Goal: Obtain resource: Download file/media

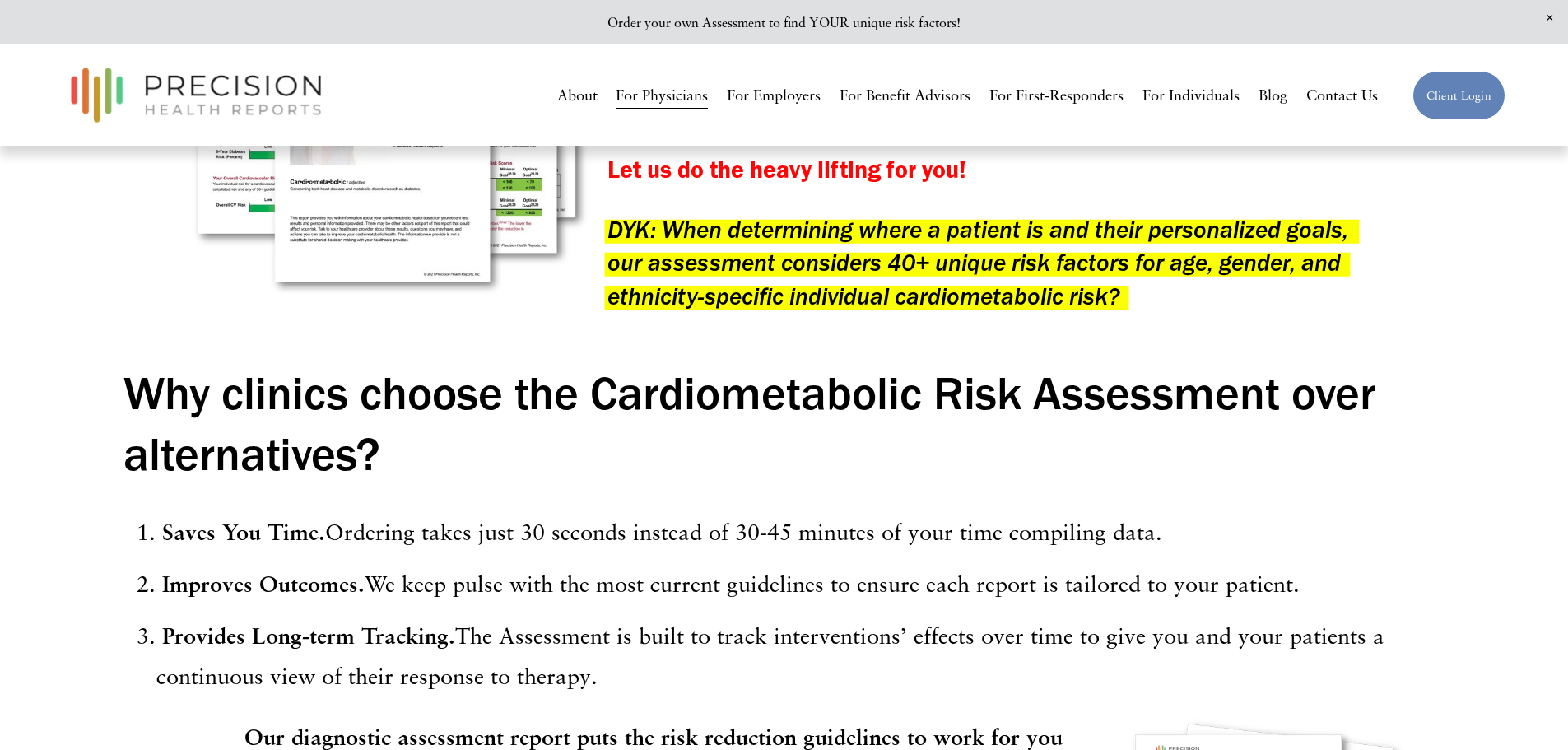
scroll to position [1565, 0]
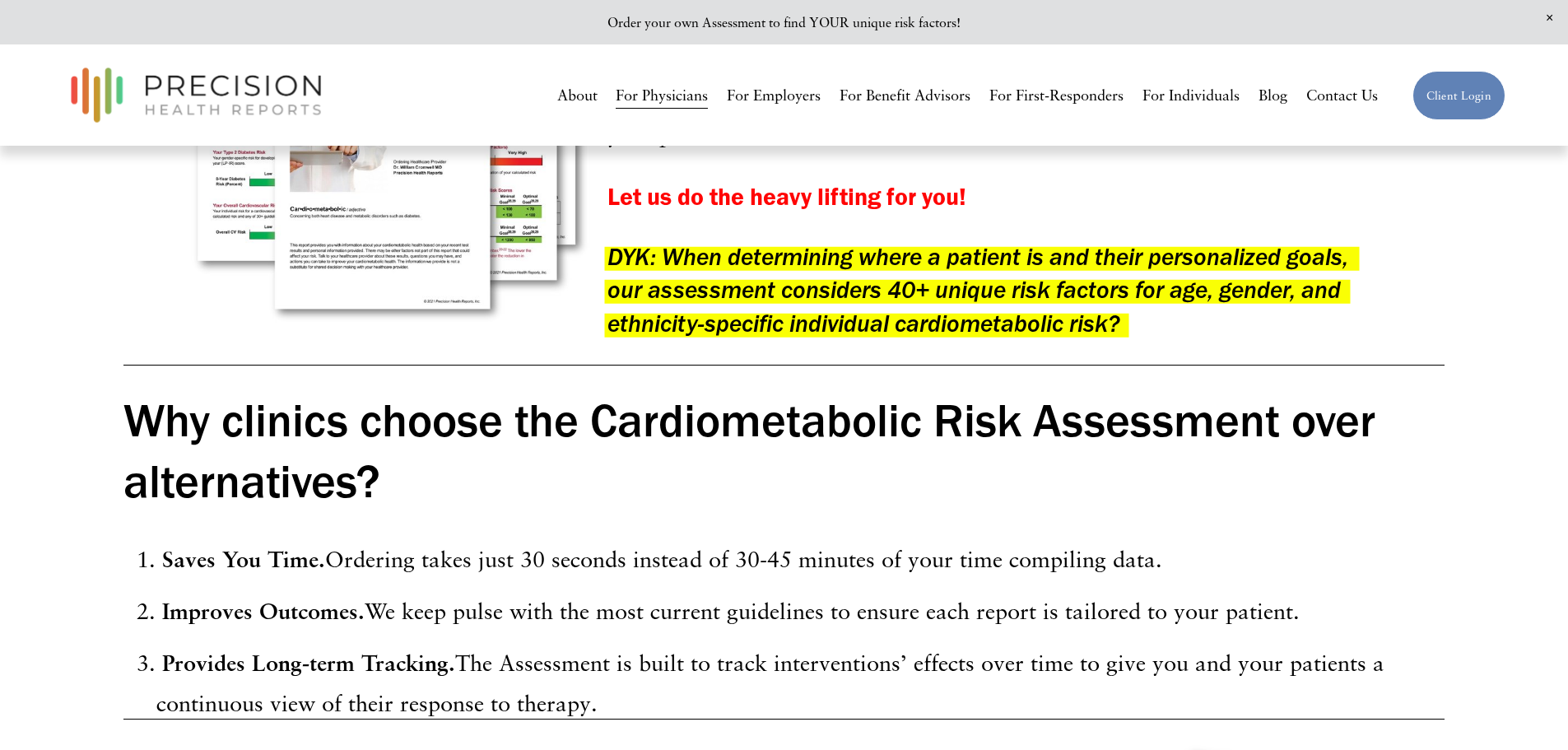
click at [562, 93] on link "About" at bounding box center [578, 96] width 40 height 31
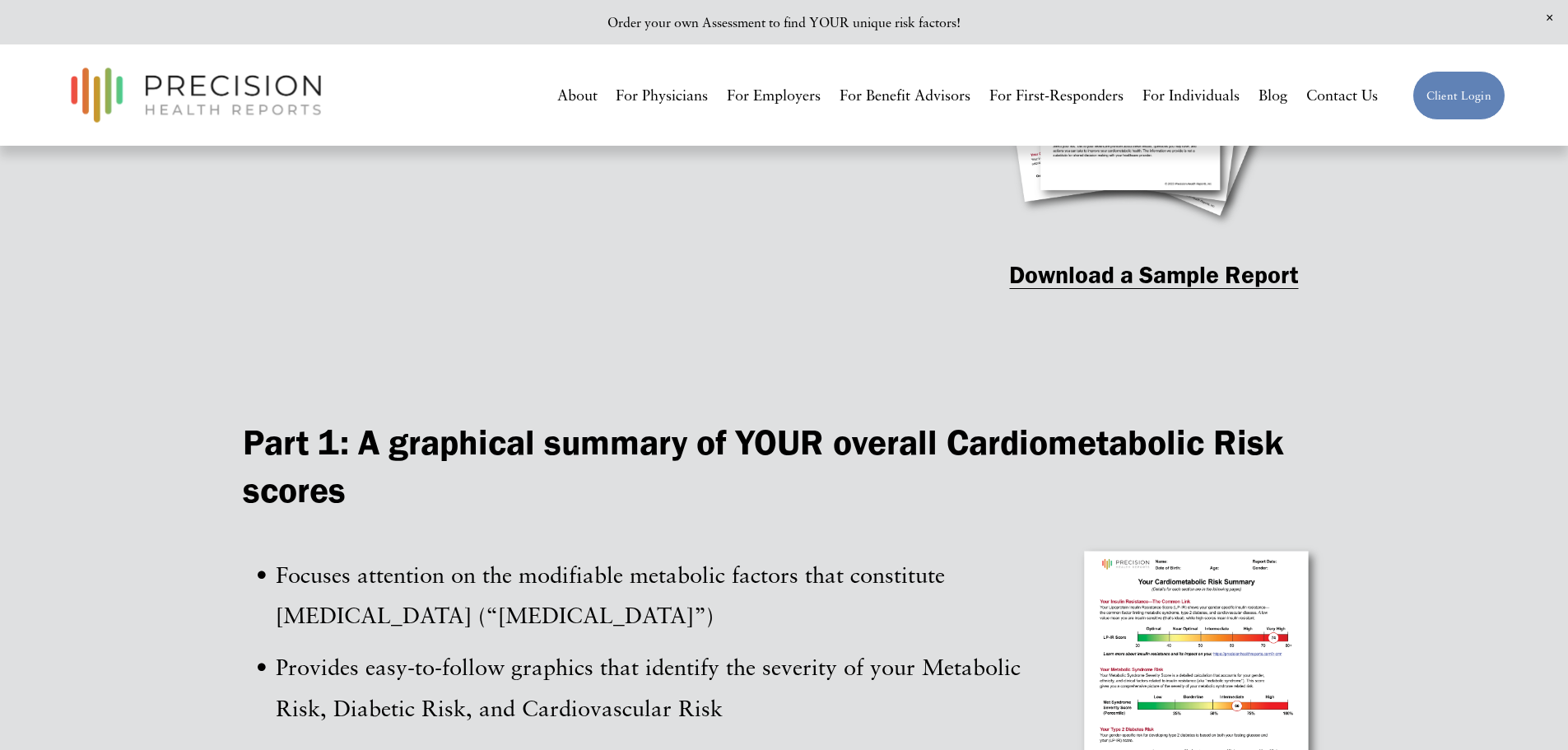
scroll to position [1976, 0]
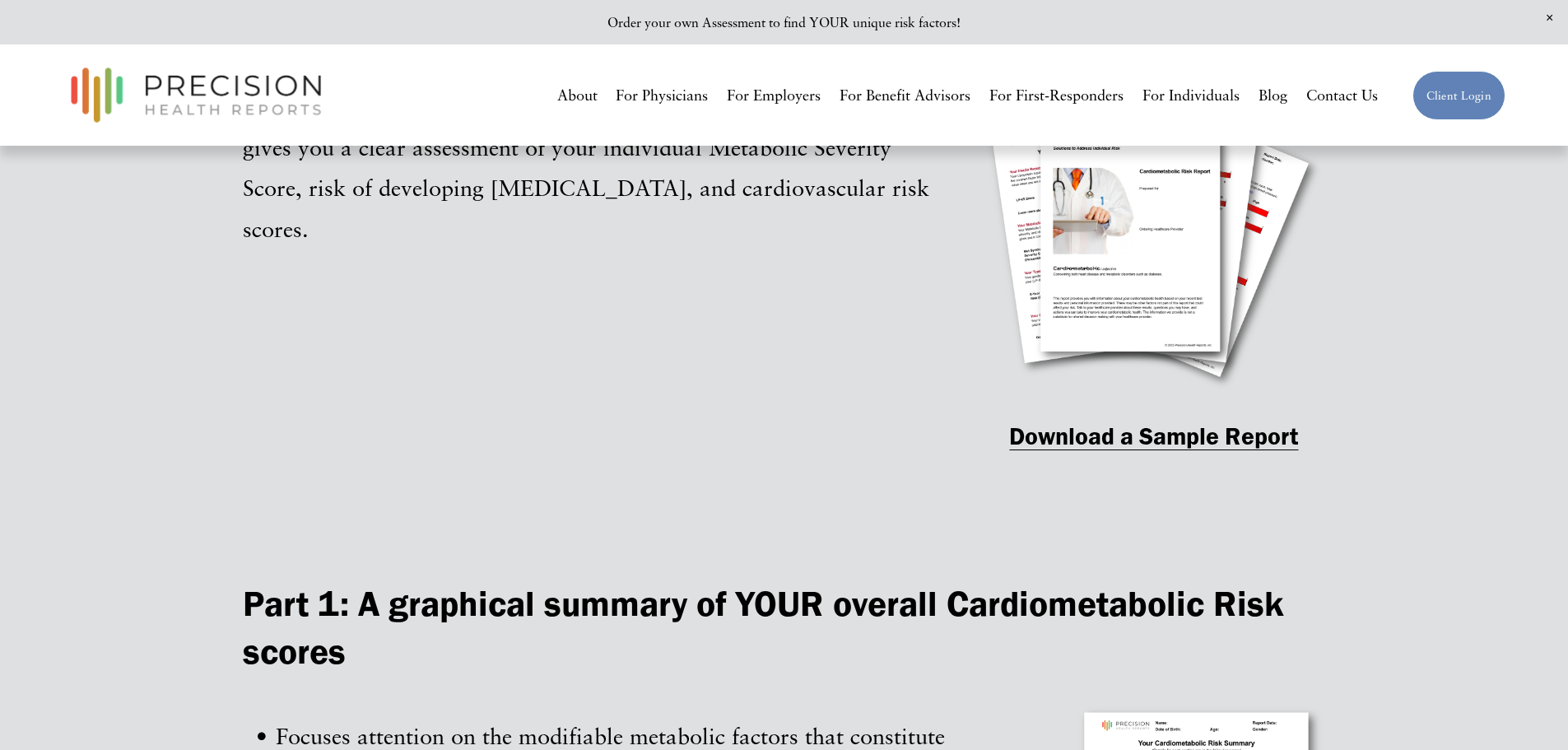
click at [1075, 444] on strong "Download a Sample Report" at bounding box center [1153, 436] width 289 height 29
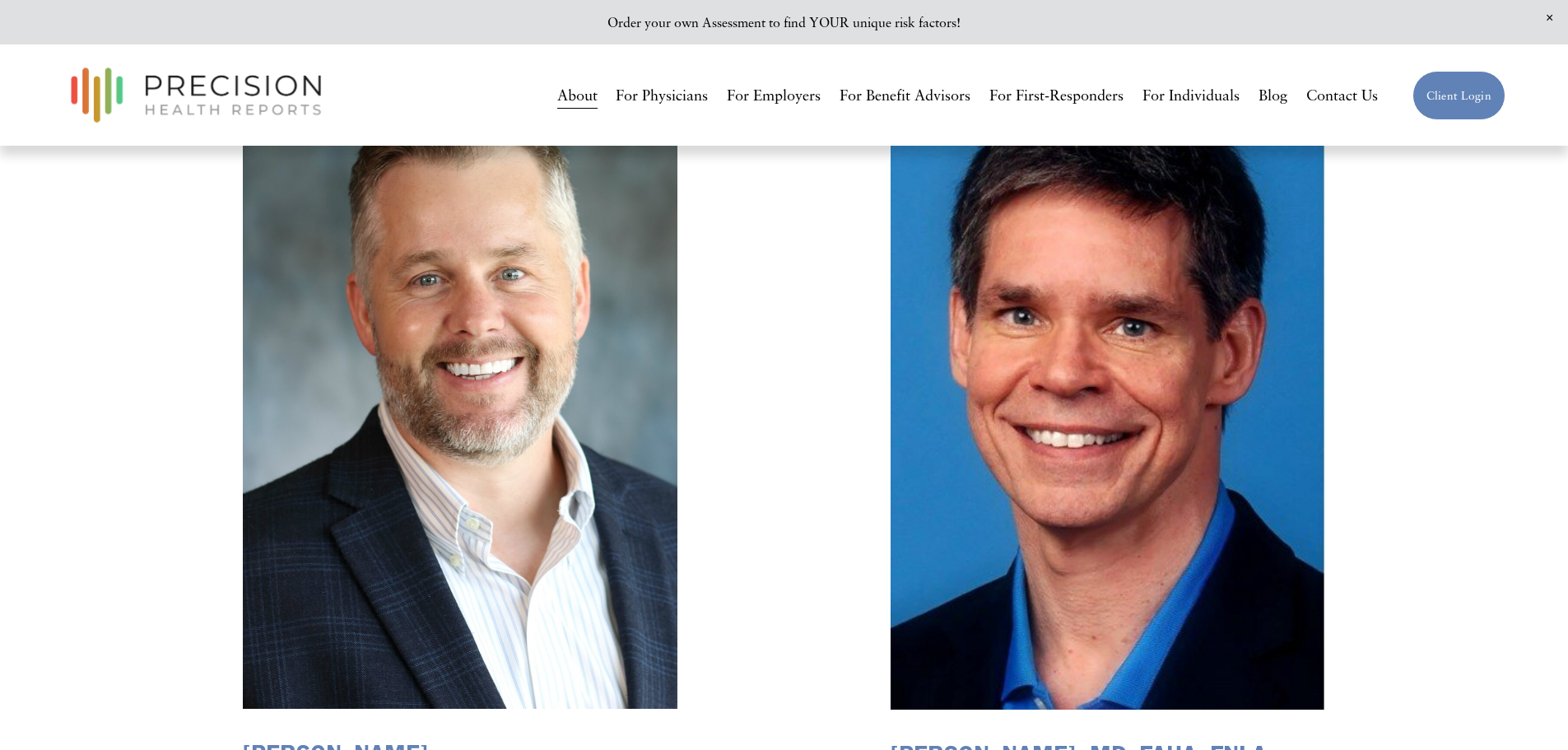
scroll to position [2305, 0]
